Goal: Find specific page/section: Find specific page/section

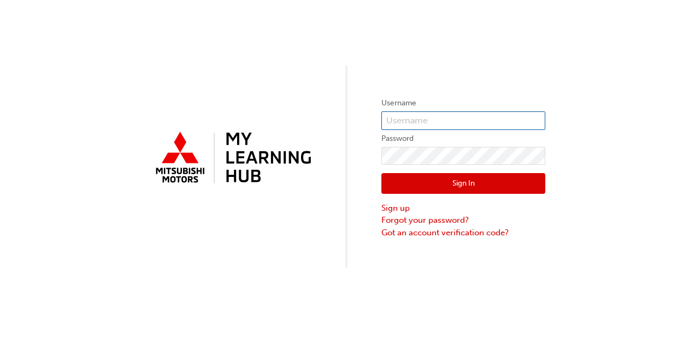
click at [418, 119] on input "text" at bounding box center [464, 121] width 164 height 19
type input "[EMAIL_ADDRESS][DOMAIN_NAME]"
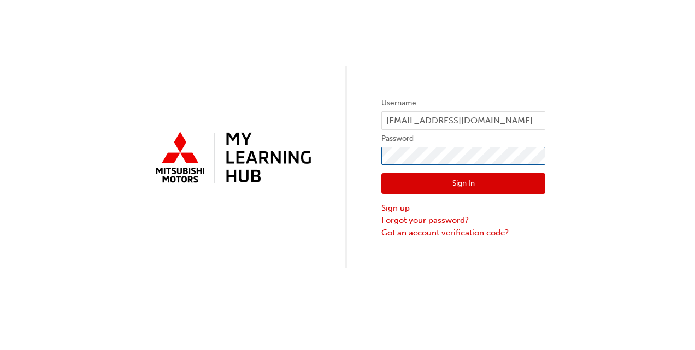
click button "Sign In" at bounding box center [464, 183] width 164 height 21
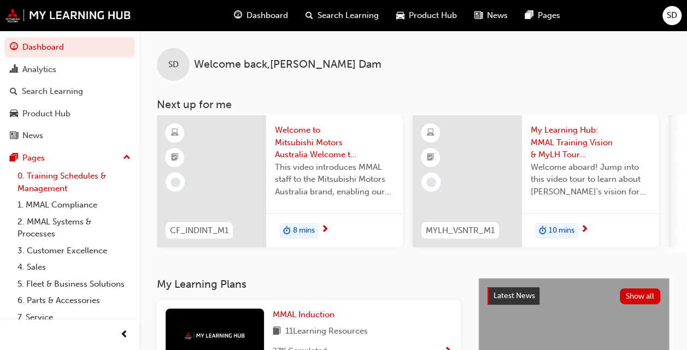
click at [57, 176] on link "0. Training Schedules & Management" at bounding box center [74, 182] width 122 height 29
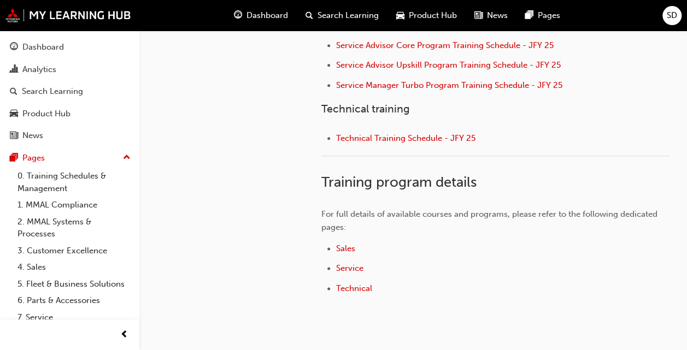
scroll to position [553, 0]
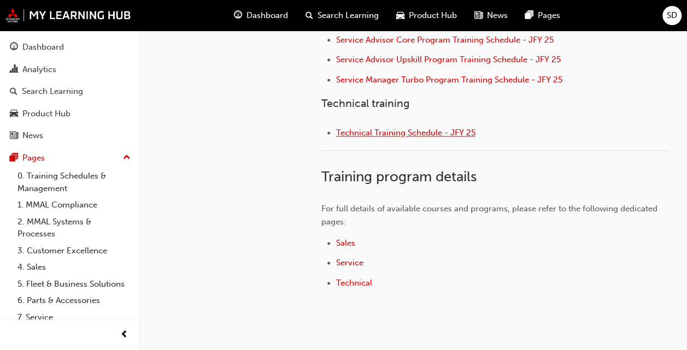
click at [416, 128] on span "Technical Training Schedule - JFY 25" at bounding box center [405, 133] width 139 height 10
